Goal: Information Seeking & Learning: Check status

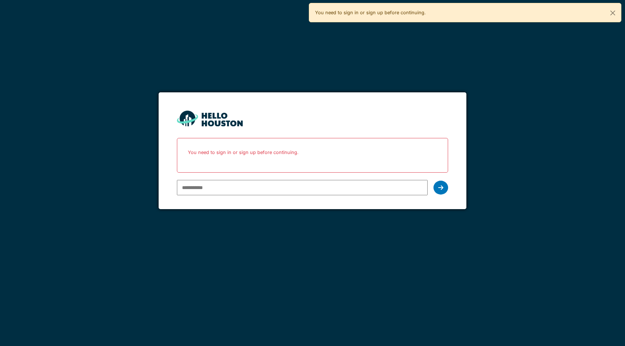
type input "**********"
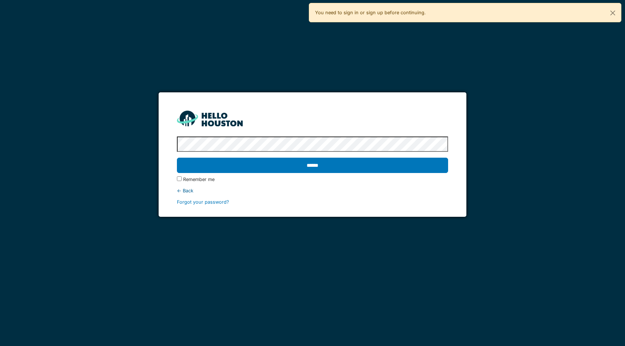
click at [177, 158] on input "******" at bounding box center [312, 165] width 271 height 15
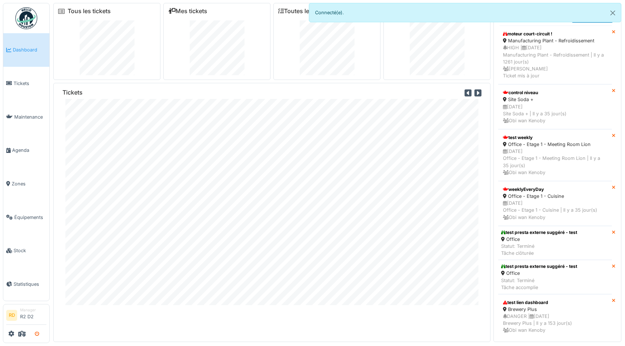
click at [40, 333] on button "submit" at bounding box center [37, 334] width 14 height 12
click at [36, 334] on icon "submit" at bounding box center [37, 334] width 5 height 5
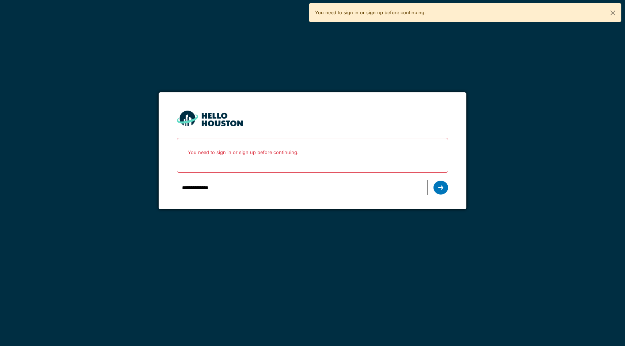
click at [244, 189] on input "**********" at bounding box center [302, 187] width 251 height 15
type input "**********"
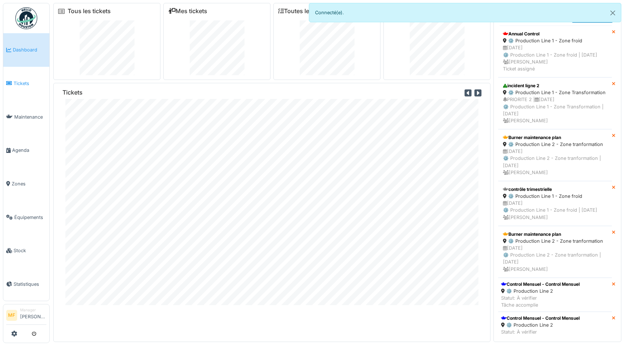
click at [23, 82] on span "Tickets" at bounding box center [30, 83] width 33 height 7
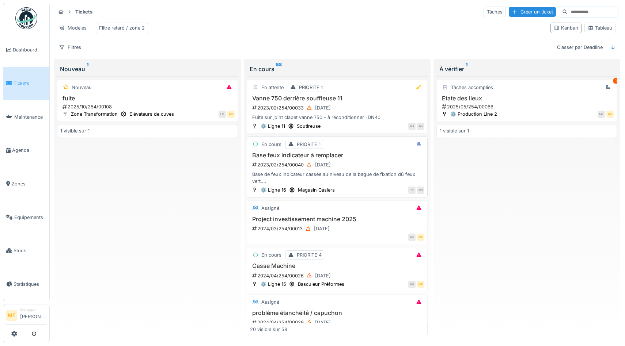
click at [350, 166] on div "2023/02/254/00040 [DATE]" at bounding box center [337, 164] width 173 height 9
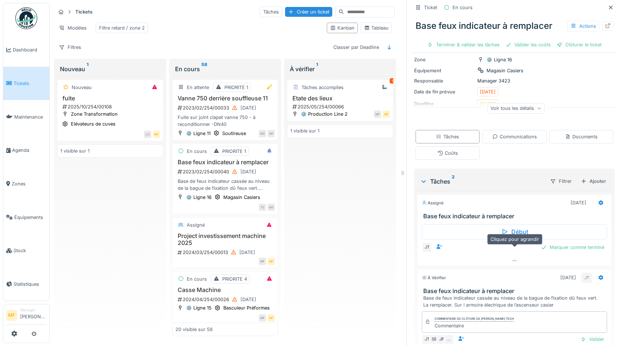
scroll to position [101, 0]
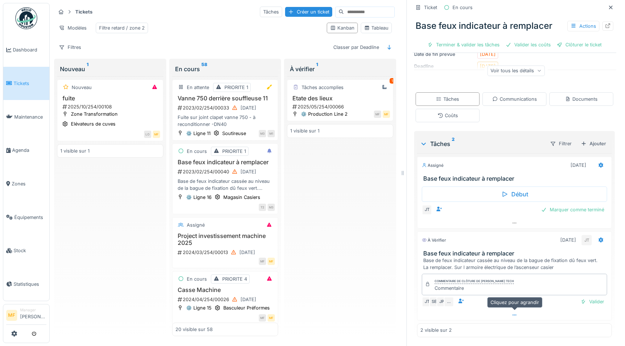
click at [509, 316] on div at bounding box center [514, 315] width 194 height 11
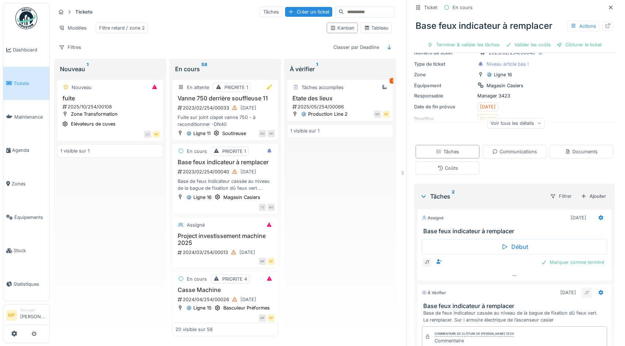
scroll to position [0, 0]
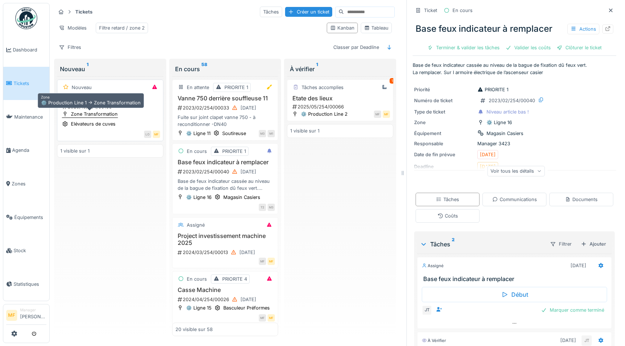
click at [91, 115] on div "Zone Transformation" at bounding box center [94, 114] width 47 height 7
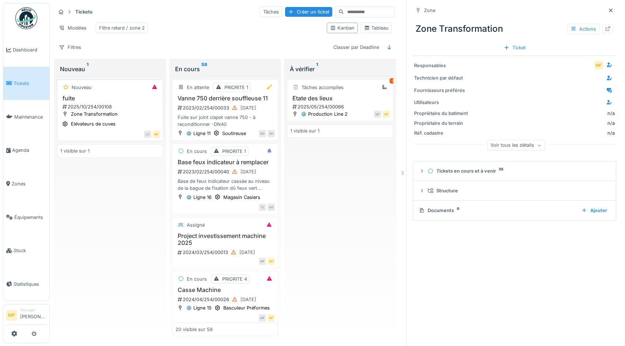
click at [96, 107] on div "2025/10/254/00108" at bounding box center [111, 106] width 98 height 7
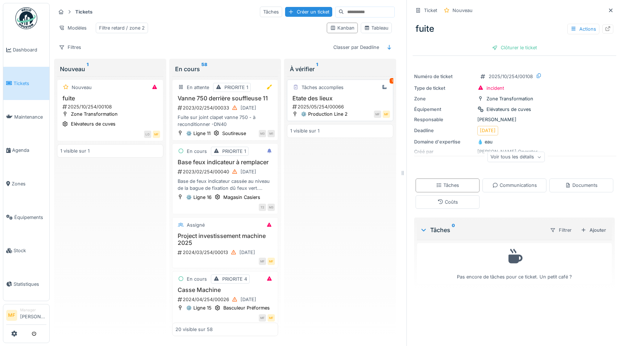
click at [317, 99] on h3 "Etate des lieux" at bounding box center [340, 98] width 100 height 7
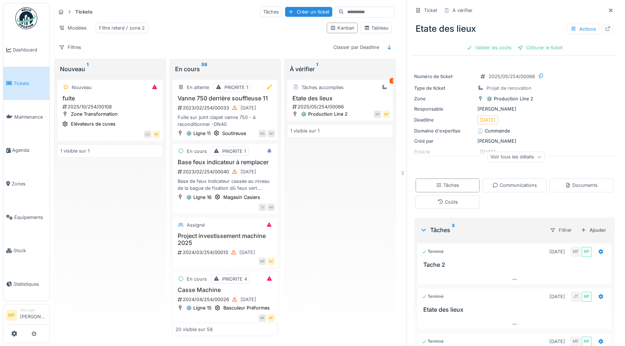
scroll to position [55, 0]
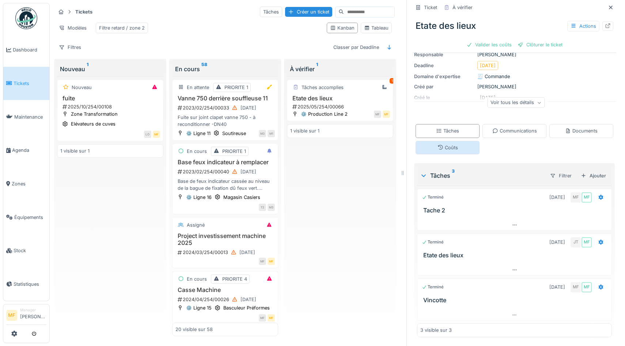
click at [452, 146] on div "Coûts" at bounding box center [447, 147] width 20 height 7
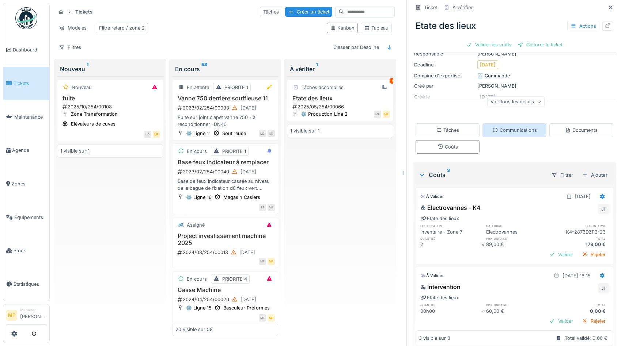
click at [505, 128] on div "Communications" at bounding box center [514, 130] width 45 height 7
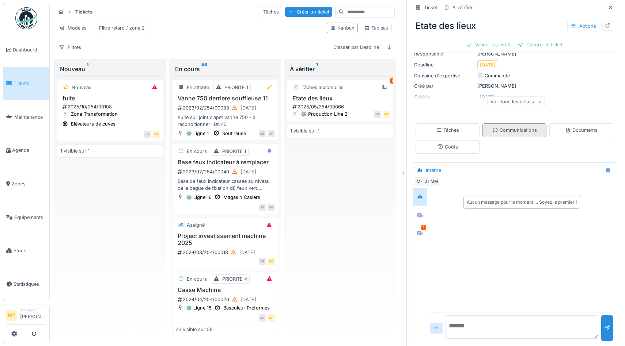
scroll to position [57, 0]
click at [585, 130] on div "Documents" at bounding box center [581, 129] width 33 height 7
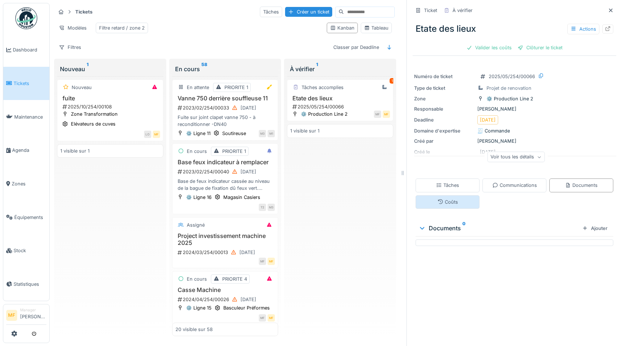
click at [444, 200] on div "Coûts" at bounding box center [447, 202] width 20 height 7
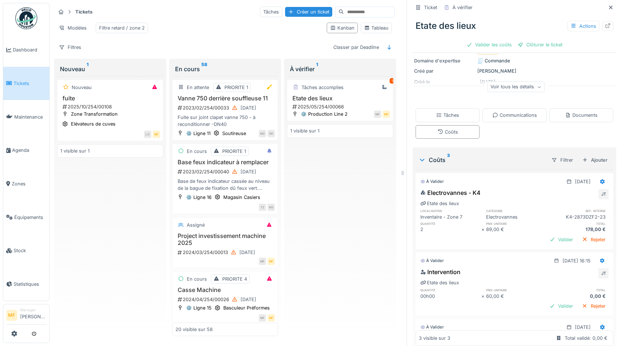
scroll to position [65, 0]
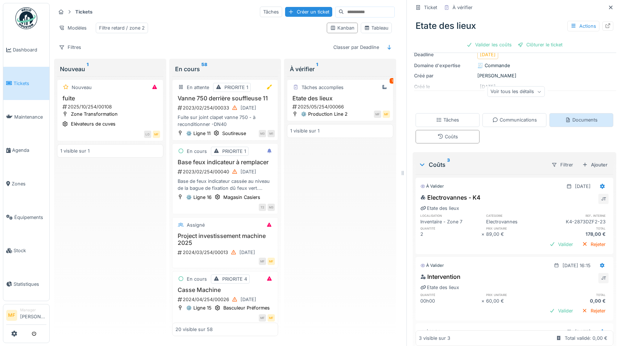
click at [582, 119] on div "Documents" at bounding box center [581, 120] width 33 height 7
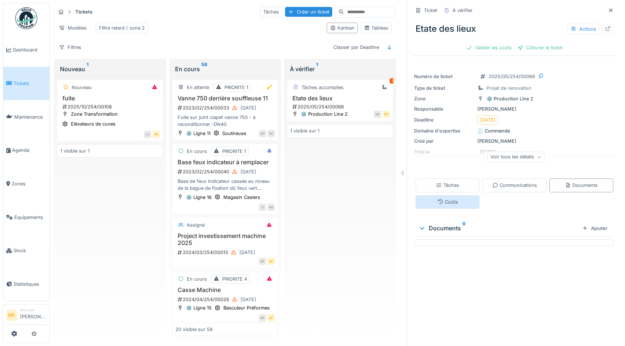
click at [461, 205] on div "Coûts" at bounding box center [447, 202] width 64 height 14
